Goal: Task Accomplishment & Management: Manage account settings

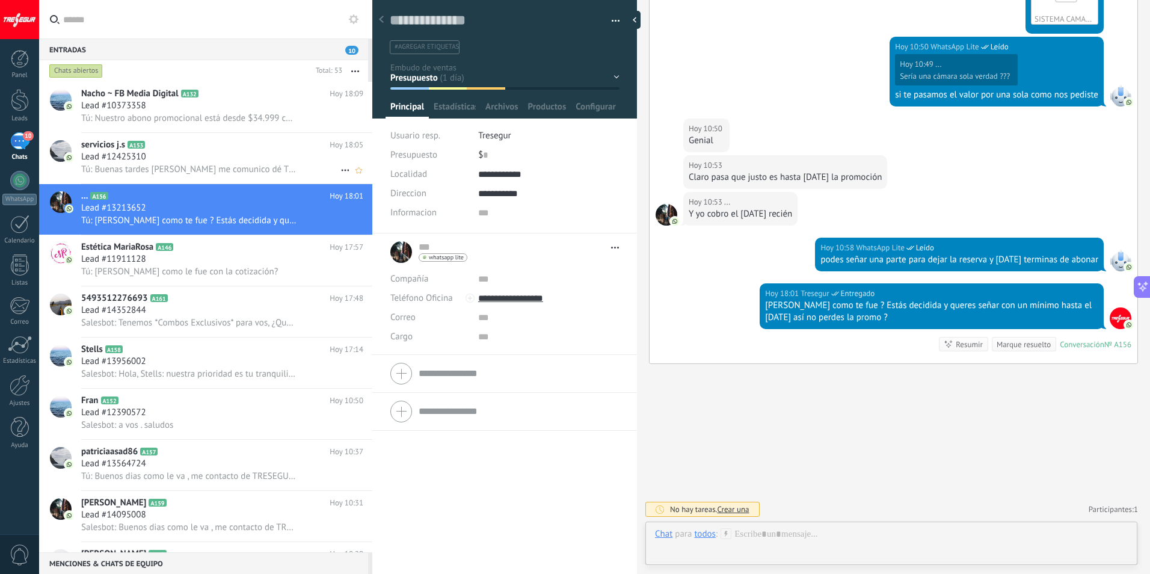
scroll to position [185, 0]
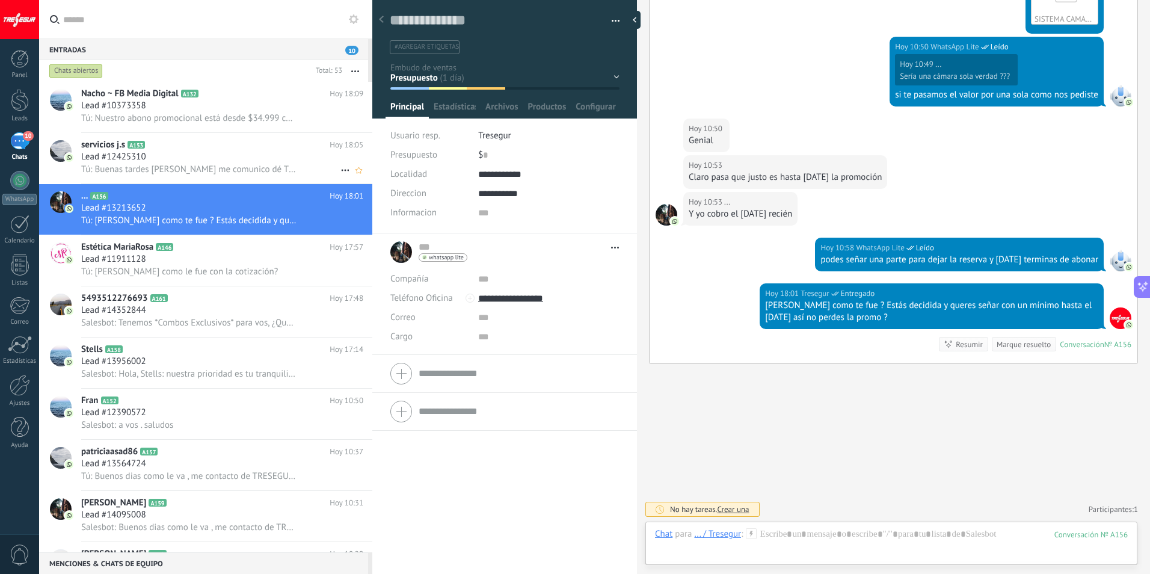
click at [200, 165] on span "Tú: Buenas tardes [PERSON_NAME] me comunico dé TRESEGUR, tenemos una consulta p…" at bounding box center [189, 169] width 216 height 11
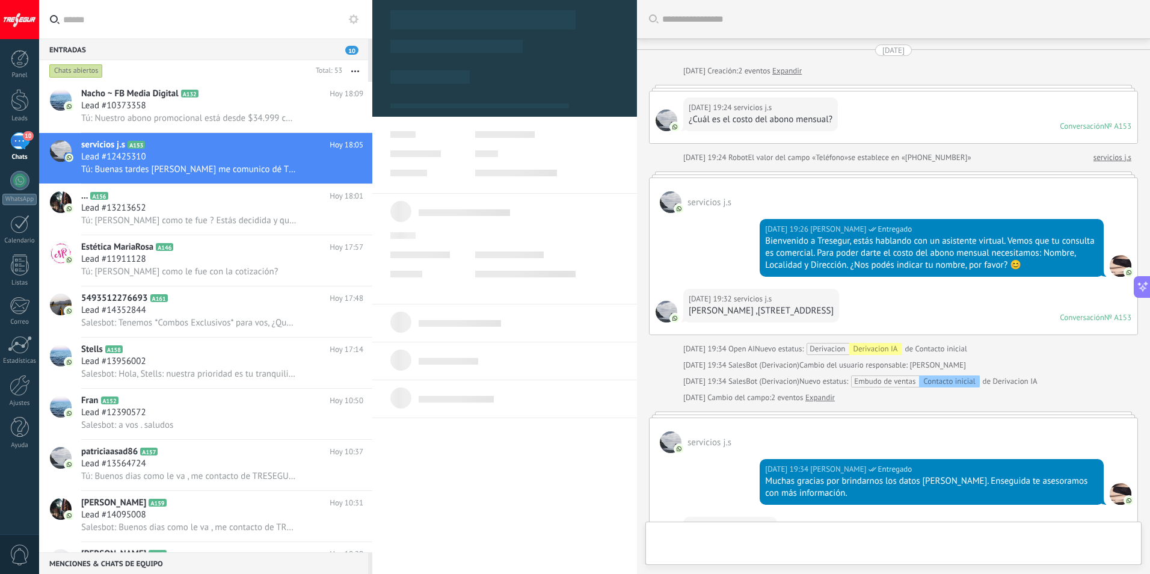
scroll to position [457, 0]
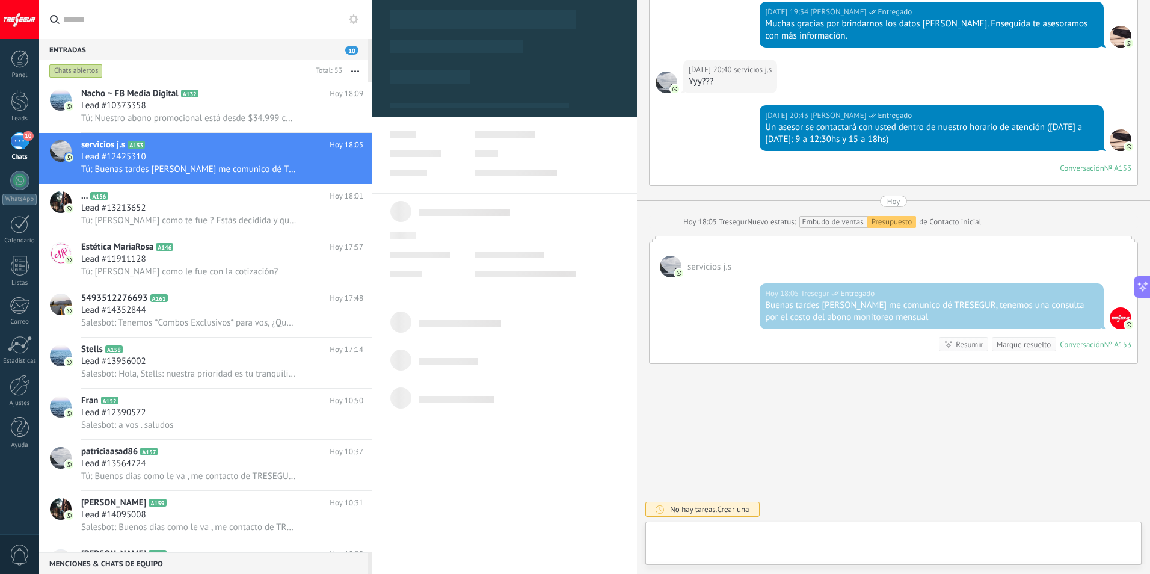
type textarea "**********"
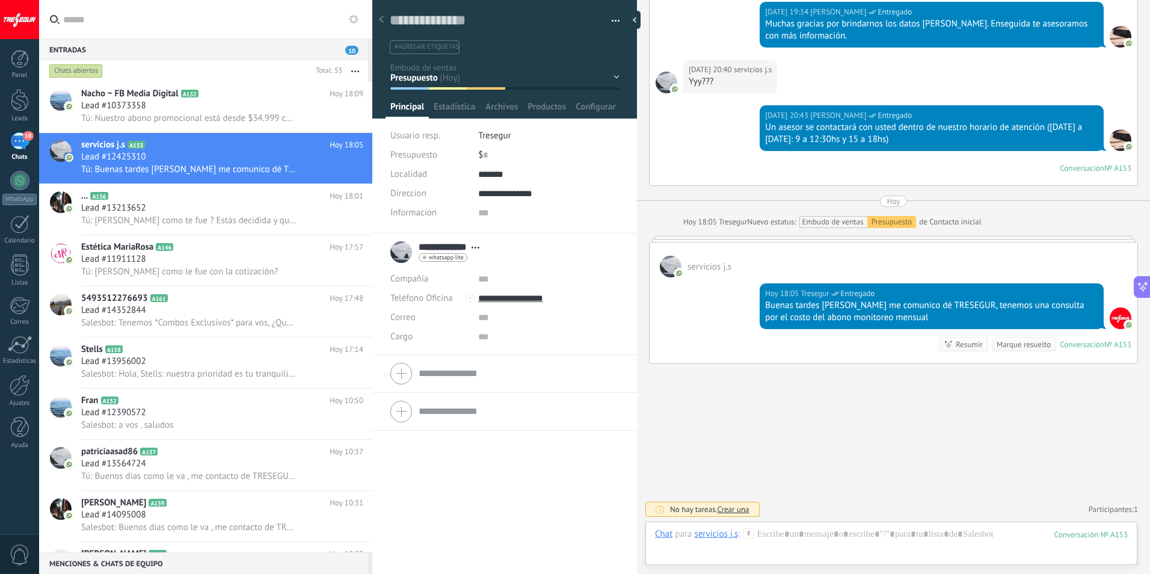
click at [0, 0] on div "Contacto inicial Seguimiento Presupuesto Visita Venta Logrado con éxito Ventas …" at bounding box center [0, 0] width 0 height 0
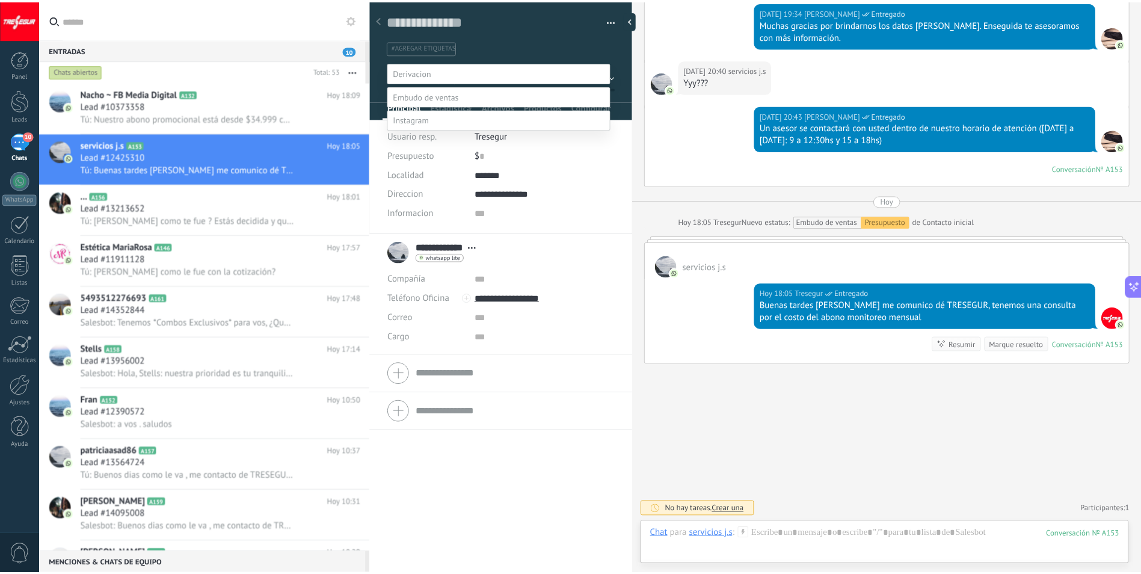
scroll to position [23, 0]
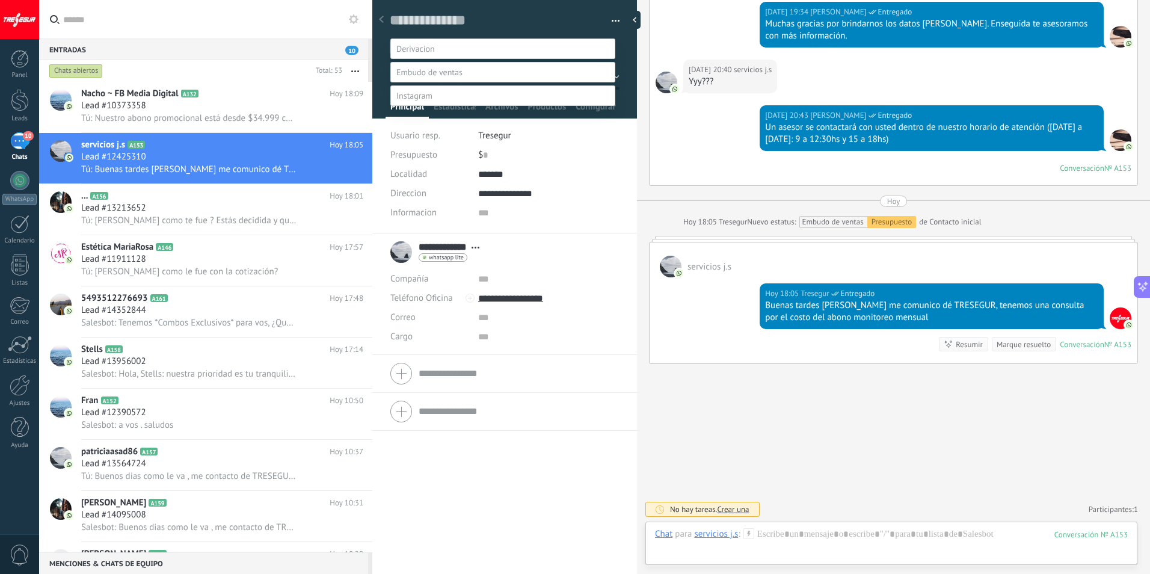
click at [186, 108] on div at bounding box center [594, 264] width 1111 height 574
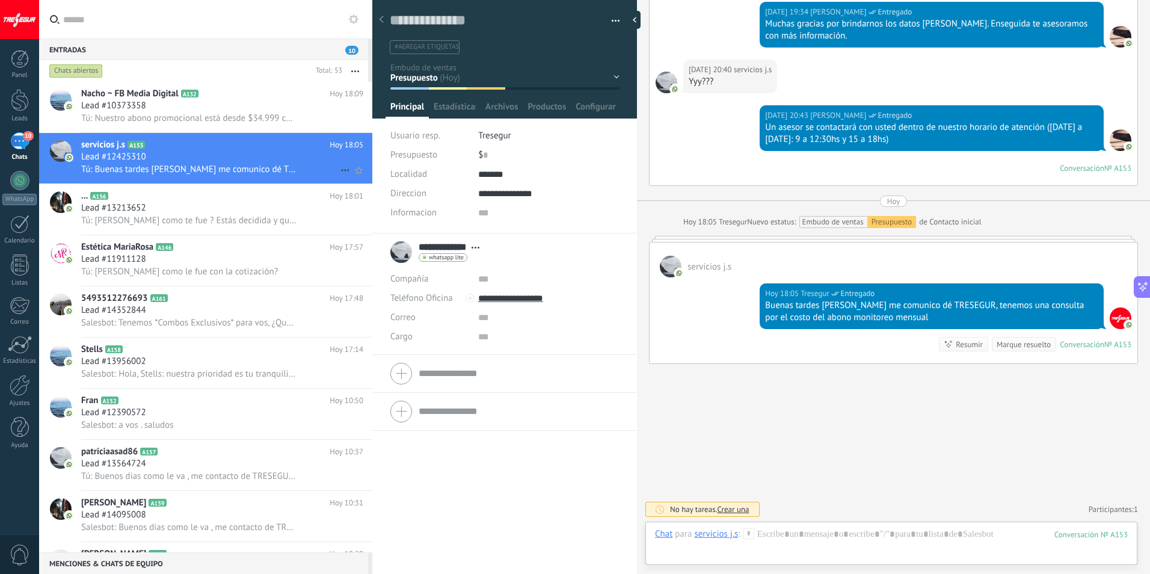
click at [196, 167] on span "Tú: Buenas tardes [PERSON_NAME] me comunico dé TRESEGUR, tenemos una consulta p…" at bounding box center [189, 169] width 216 height 11
click at [164, 176] on div "servicios j.s A153 [DATE] 18:05 Lead #12425310 Tú: Buenas tardes [PERSON_NAME] …" at bounding box center [226, 158] width 291 height 51
click at [192, 164] on span "Tú: Buenas tardes [PERSON_NAME] me comunico dé TRESEGUR, tenemos una consulta p…" at bounding box center [189, 169] width 216 height 11
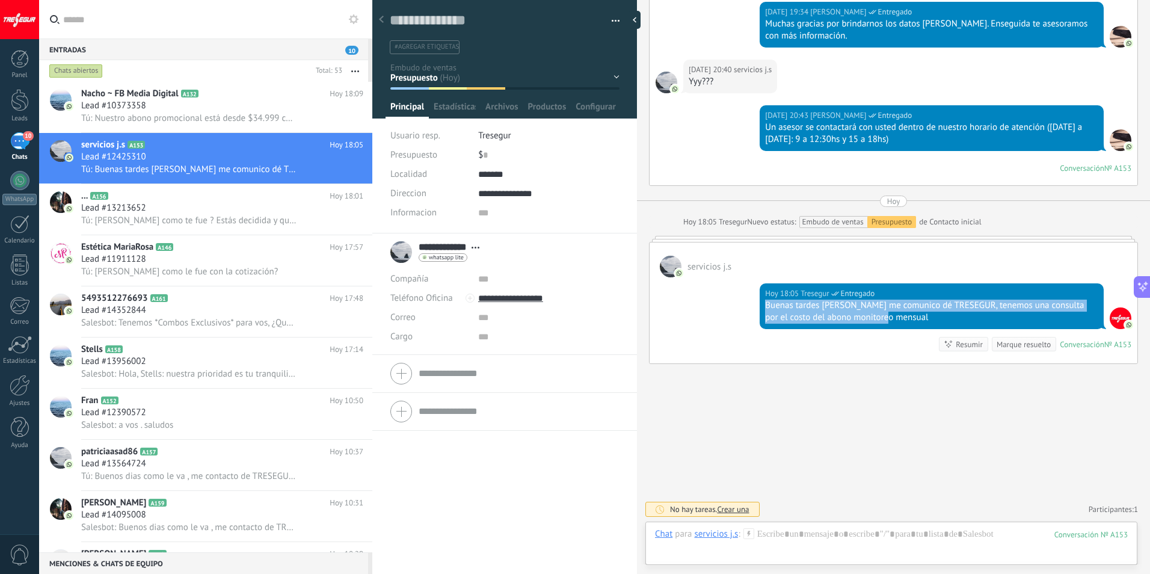
drag, startPoint x: 760, startPoint y: 307, endPoint x: 892, endPoint y: 317, distance: 132.1
click at [892, 317] on div "[DATE] 18:05 Tresegur Entregado Buenas tardes [PERSON_NAME] me comunico dé TRES…" at bounding box center [932, 306] width 344 height 46
copy div "Buenas tardes [PERSON_NAME] me comunico dé TRESEGUR, tenemos una consulta por e…"
click at [25, 391] on div at bounding box center [20, 385] width 20 height 21
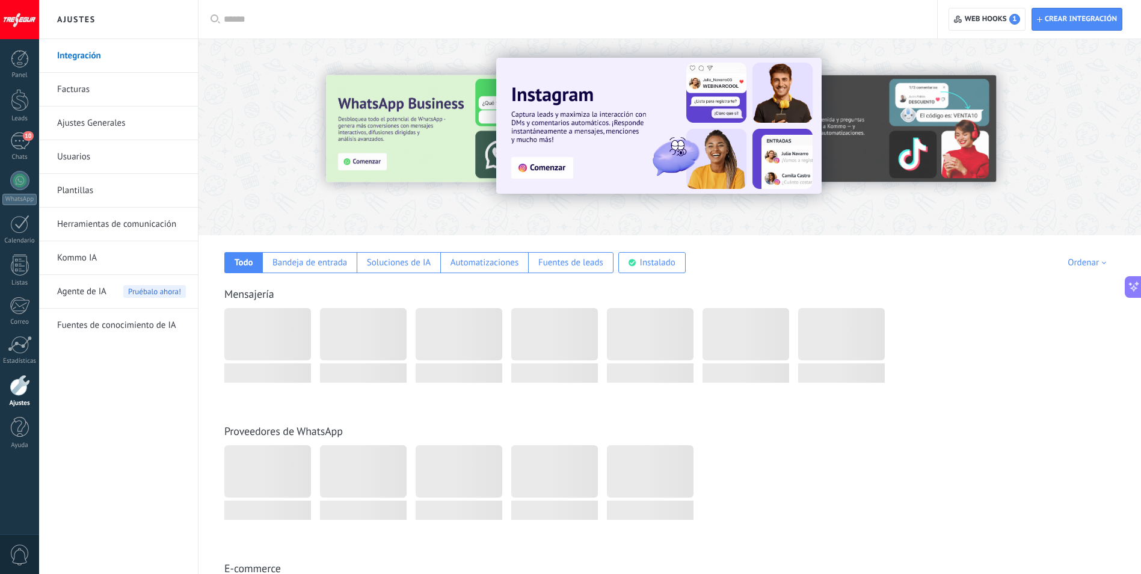
click at [79, 191] on link "Plantillas" at bounding box center [121, 191] width 129 height 34
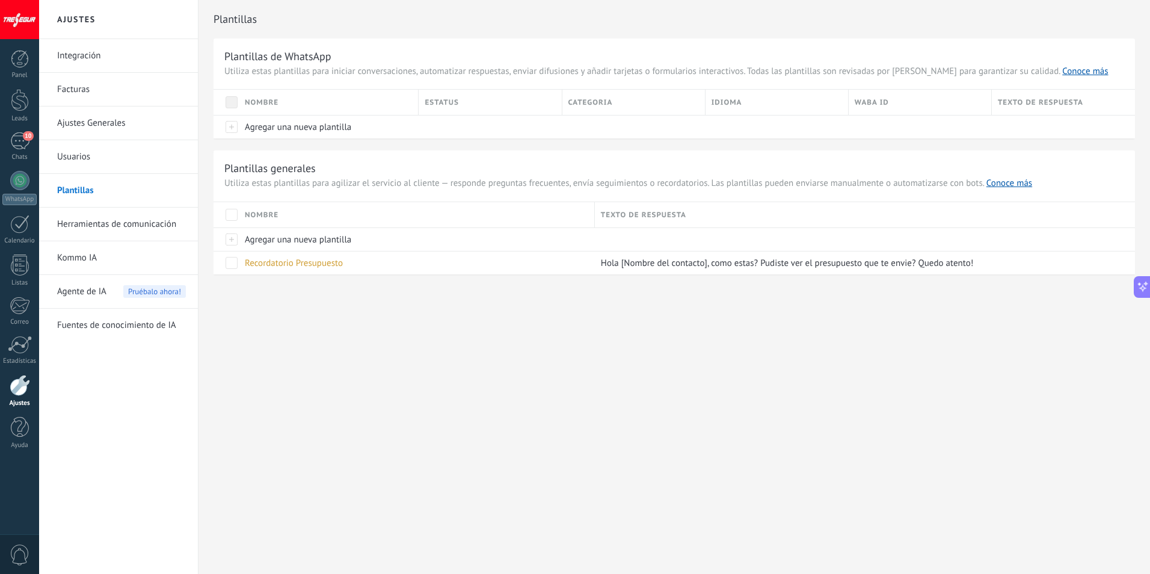
drag, startPoint x: 1149, startPoint y: 416, endPoint x: 1149, endPoint y: 481, distance: 64.4
click at [1149, 481] on html ".abecls-1,.abecls-2{fill-rule:evenodd}.abecls-2{fill:#fff} .abhcls-1{fill:none}…" at bounding box center [575, 287] width 1150 height 574
click at [230, 239] on div at bounding box center [226, 238] width 25 height 23
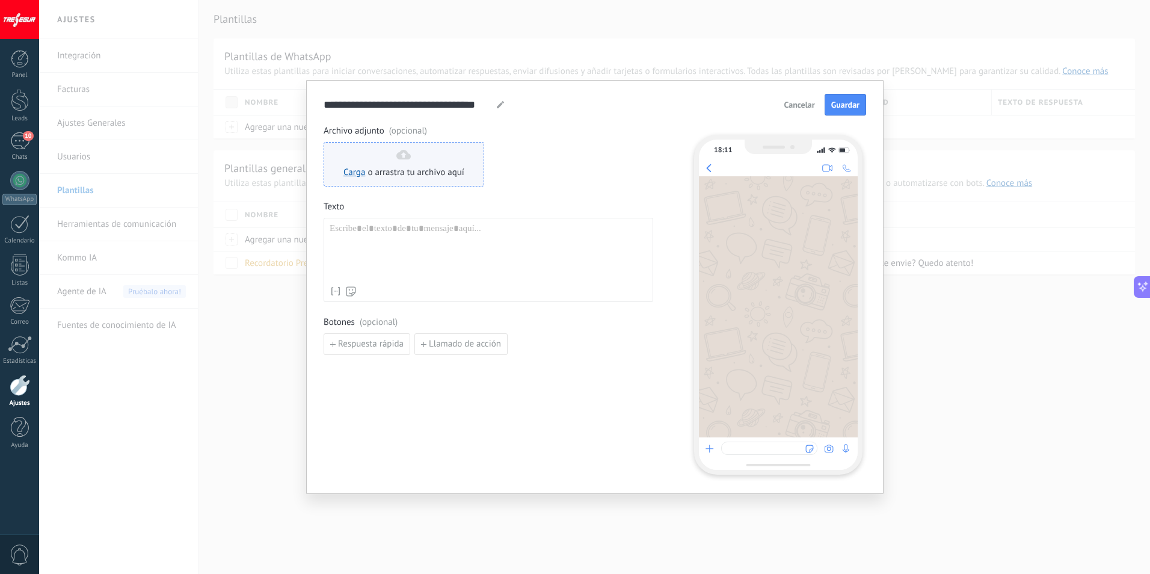
click at [404, 152] on use at bounding box center [403, 155] width 14 height 10
drag, startPoint x: 352, startPoint y: 173, endPoint x: 375, endPoint y: 162, distance: 25.3
click at [375, 162] on div "Carga o arrastra tu archivo aquí Arrastra aquí" at bounding box center [404, 164] width 121 height 29
drag, startPoint x: 366, startPoint y: 155, endPoint x: 567, endPoint y: 120, distance: 203.4
click at [567, 120] on form "**********" at bounding box center [595, 284] width 543 height 380
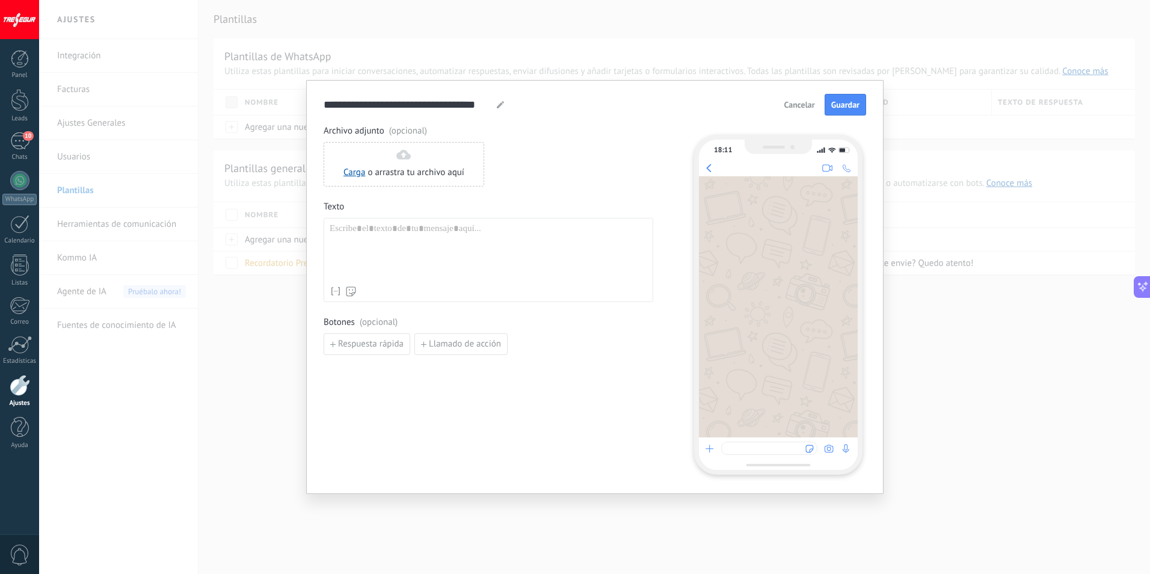
click at [797, 99] on button "Cancelar" at bounding box center [800, 105] width 42 height 18
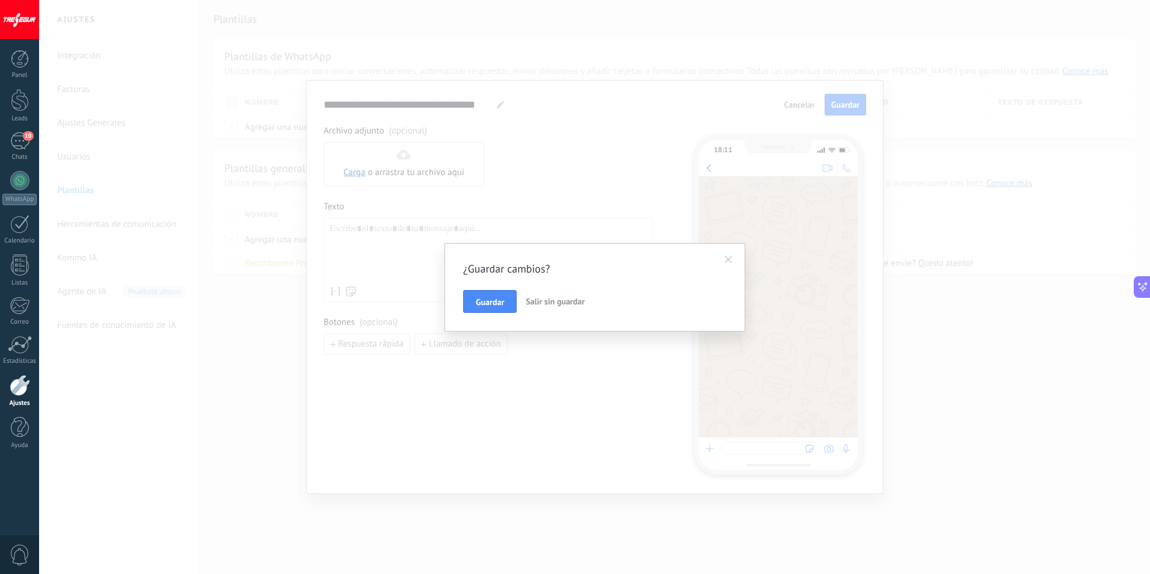
click at [720, 259] on span at bounding box center [729, 260] width 20 height 20
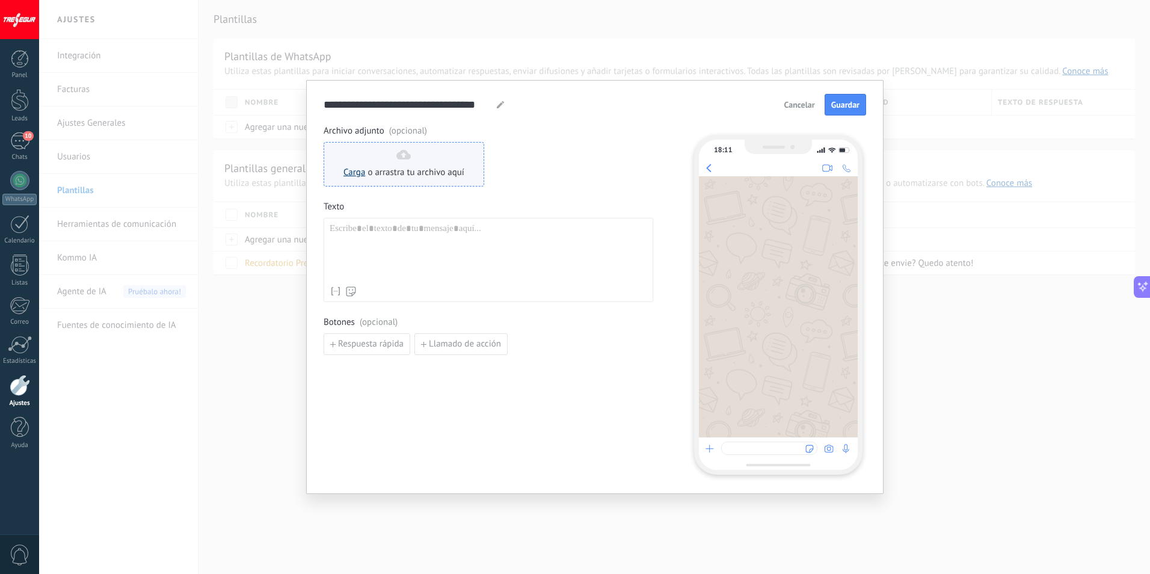
click at [348, 173] on link "Carga" at bounding box center [355, 172] width 22 height 11
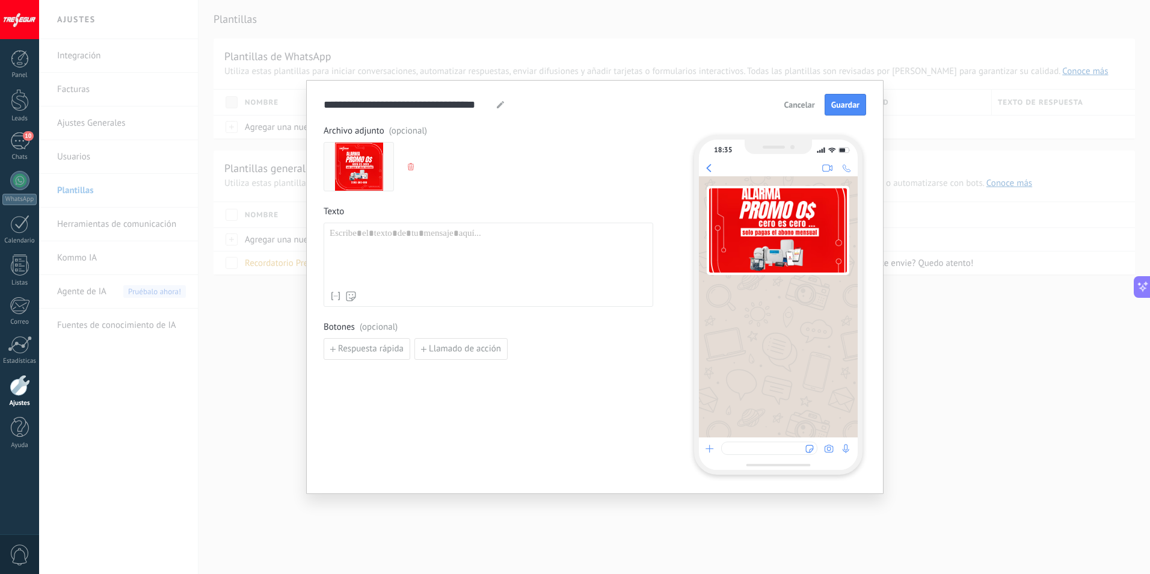
click at [362, 159] on img at bounding box center [359, 167] width 48 height 48
click at [410, 167] on use "button" at bounding box center [411, 166] width 6 height 7
